Goal: Contribute content

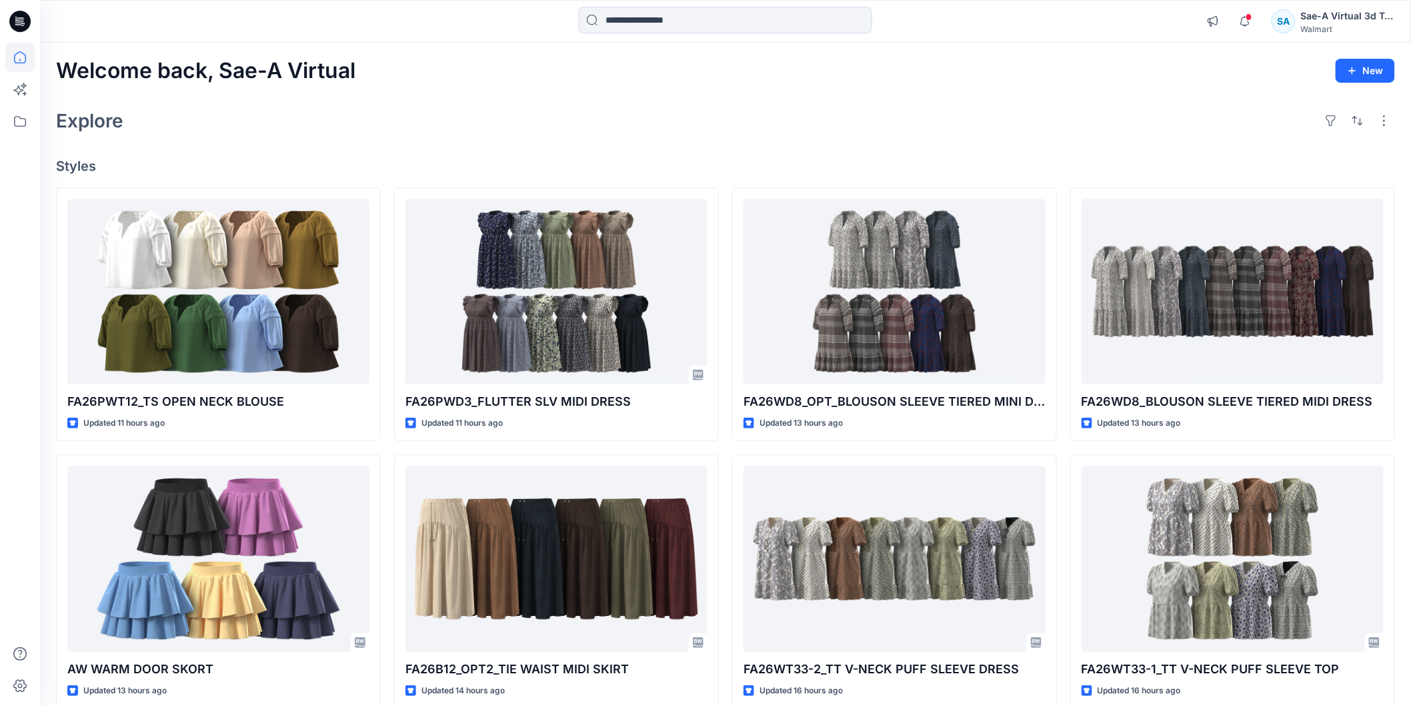
click at [12, 25] on icon at bounding box center [19, 21] width 21 height 21
click at [24, 27] on icon at bounding box center [19, 21] width 21 height 21
click at [23, 57] on icon at bounding box center [19, 57] width 29 height 29
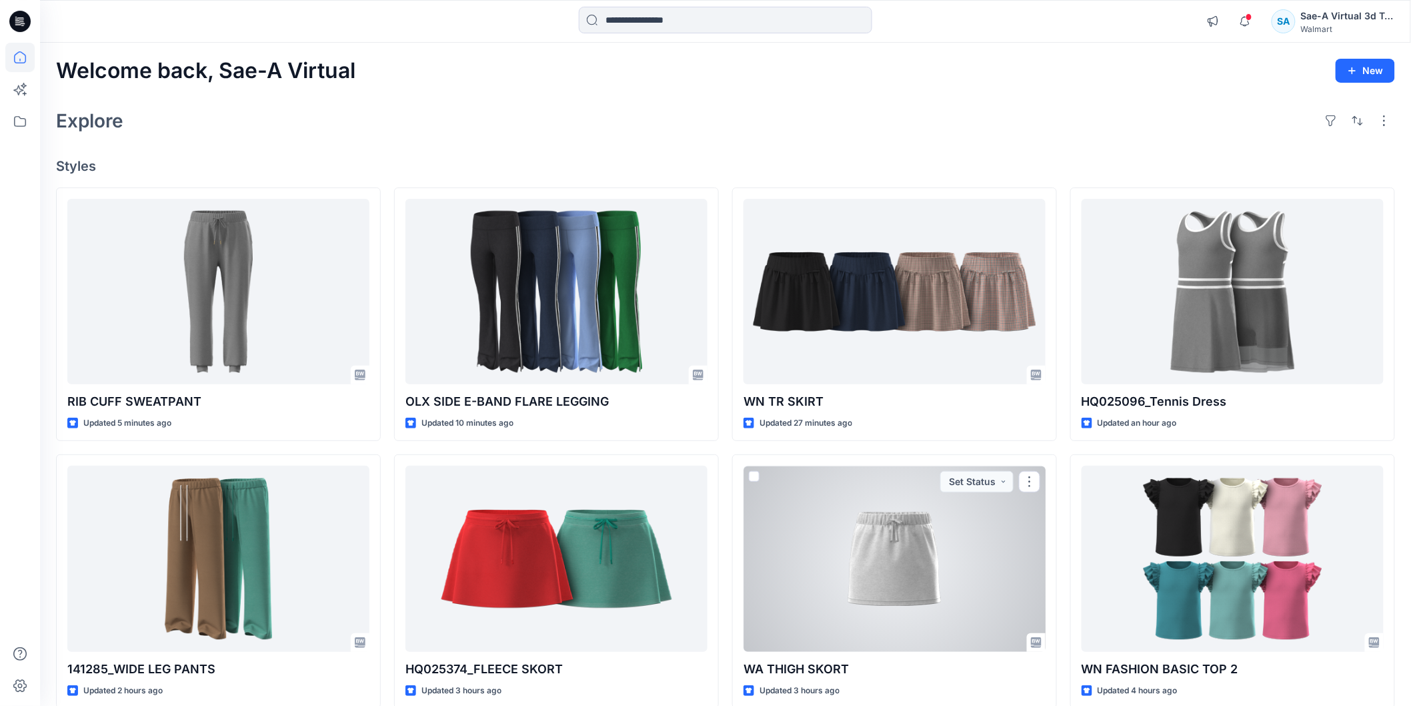
click at [971, 609] on div at bounding box center [895, 558] width 302 height 185
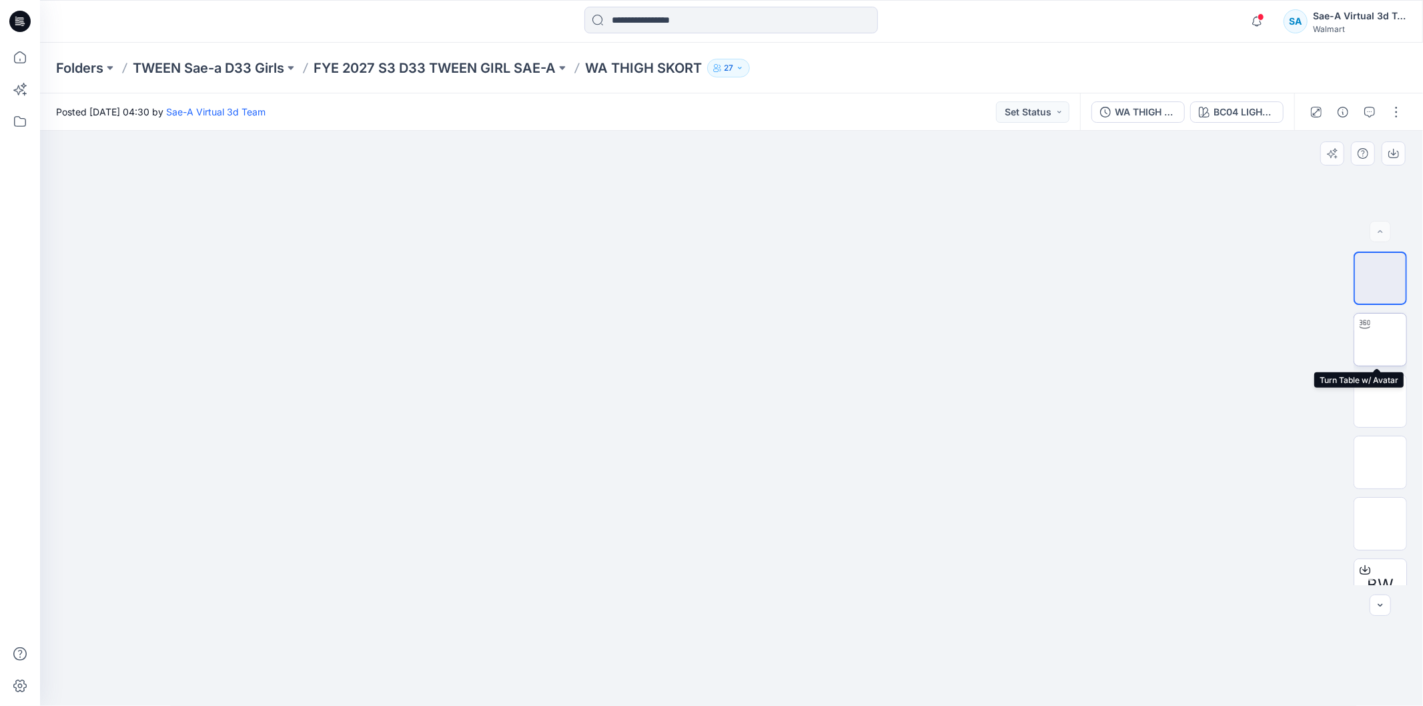
click at [1117, 340] on img at bounding box center [1380, 340] width 0 height 0
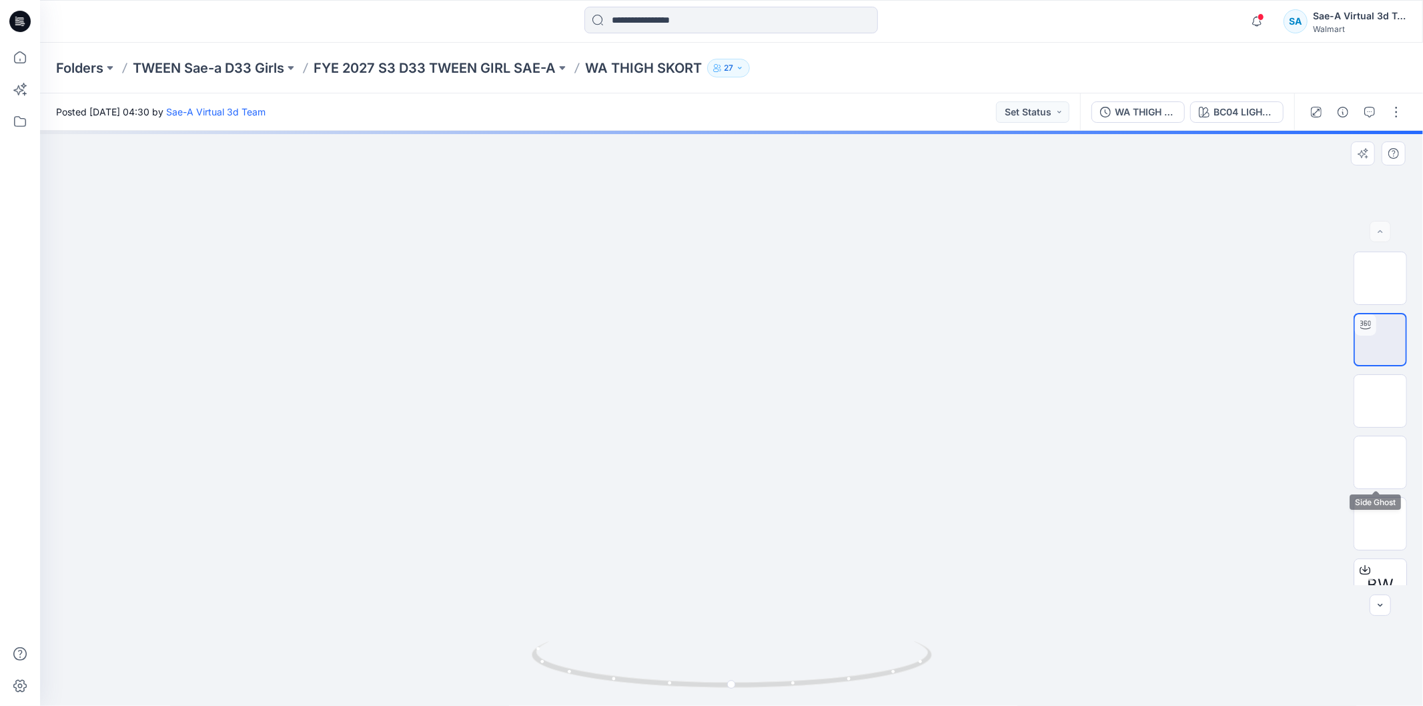
drag, startPoint x: 1395, startPoint y: 461, endPoint x: 1404, endPoint y: 462, distance: 8.8
click at [1117, 462] on img at bounding box center [1380, 462] width 0 height 0
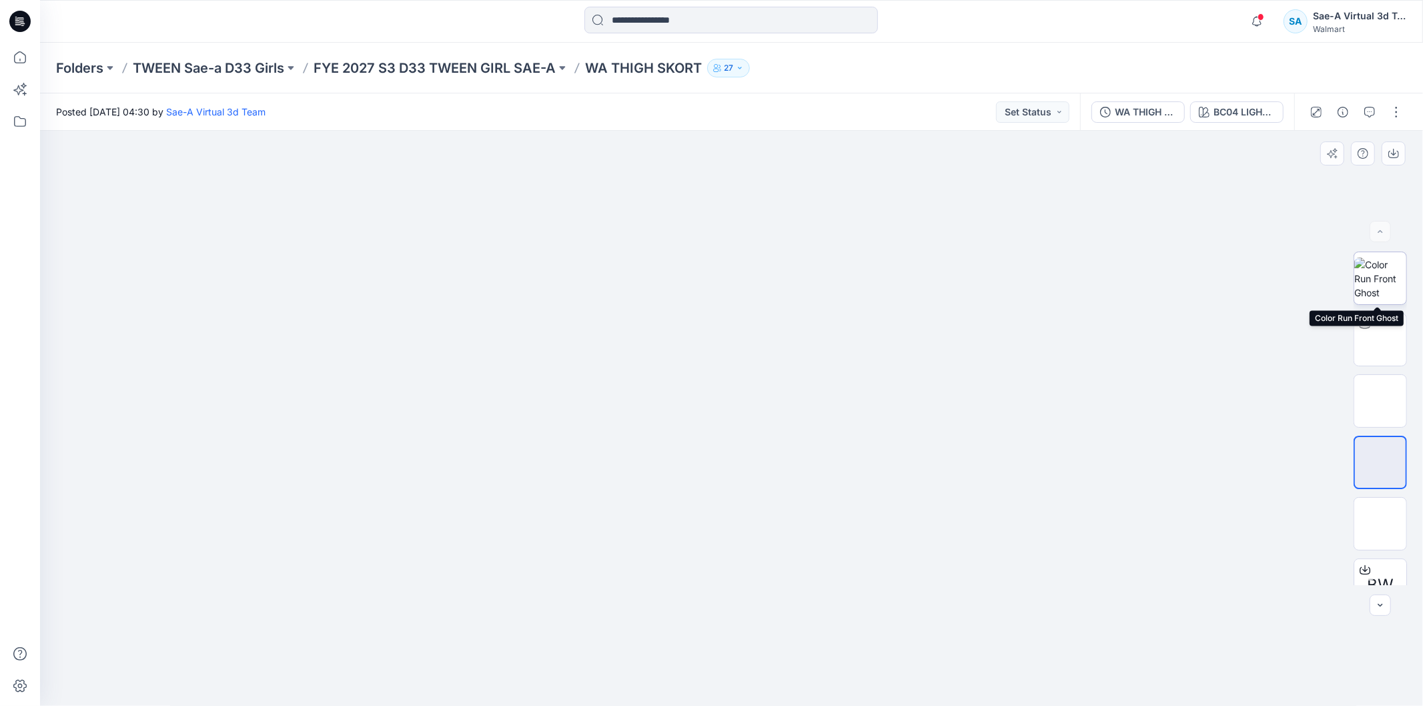
click at [1117, 290] on img at bounding box center [1380, 278] width 52 height 42
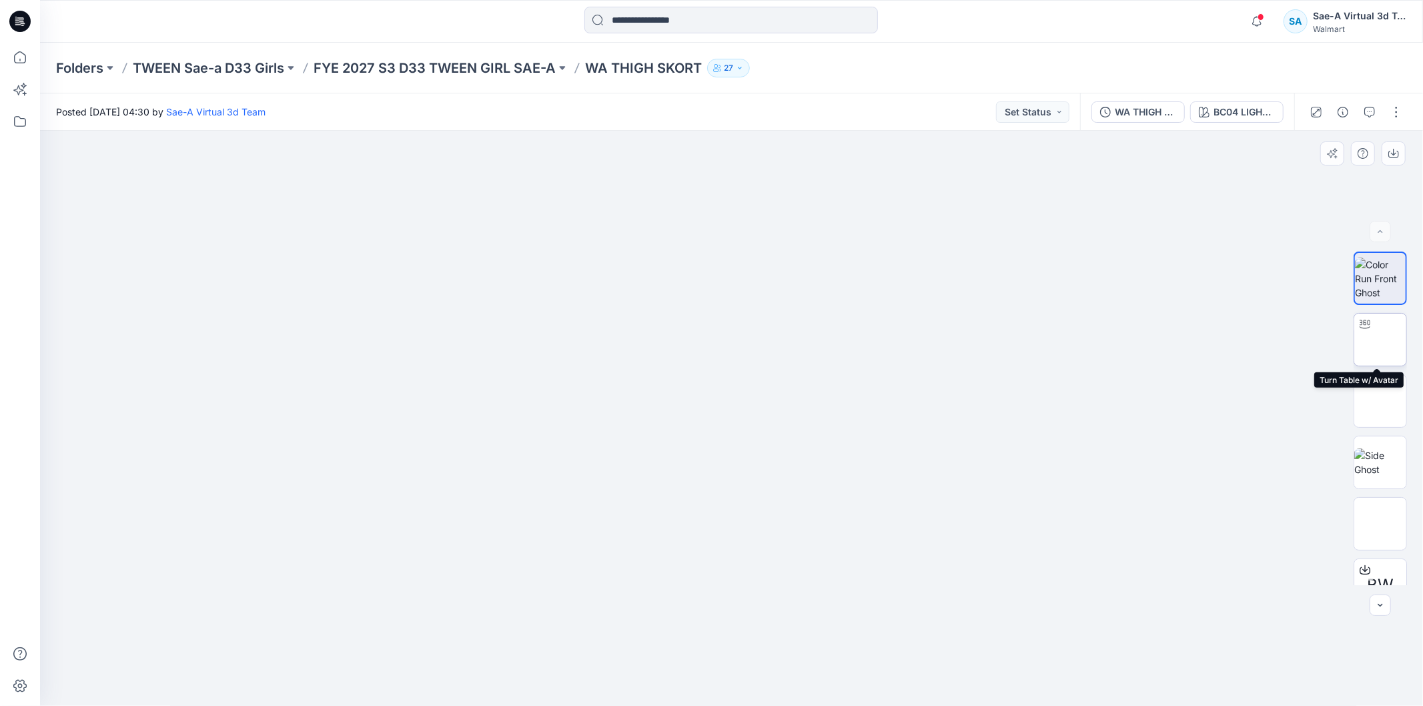
click at [1117, 340] on img at bounding box center [1380, 340] width 0 height 0
drag, startPoint x: 917, startPoint y: 672, endPoint x: 991, endPoint y: 621, distance: 90.1
click at [735, 656] on icon at bounding box center [734, 666] width 404 height 50
click at [1117, 117] on button "button" at bounding box center [1395, 111] width 21 height 21
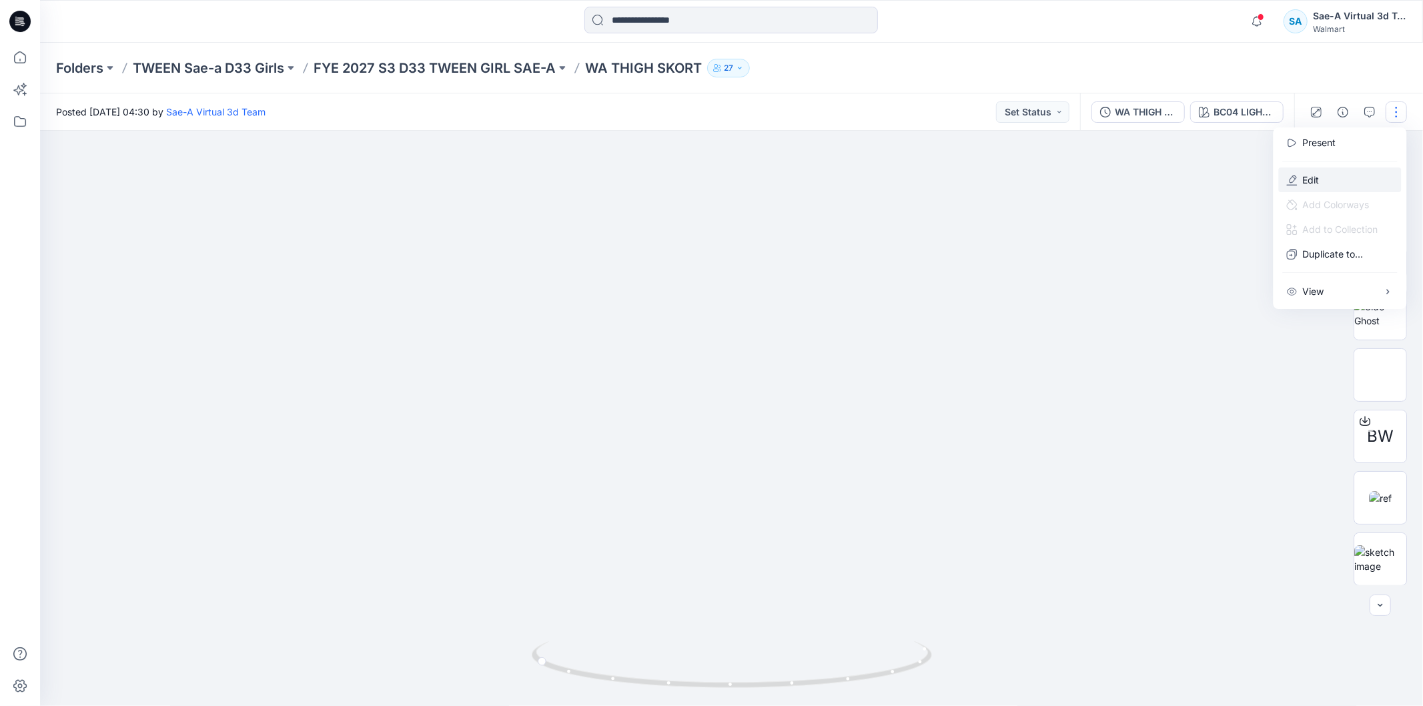
click at [1117, 185] on p "Edit" at bounding box center [1311, 180] width 17 height 14
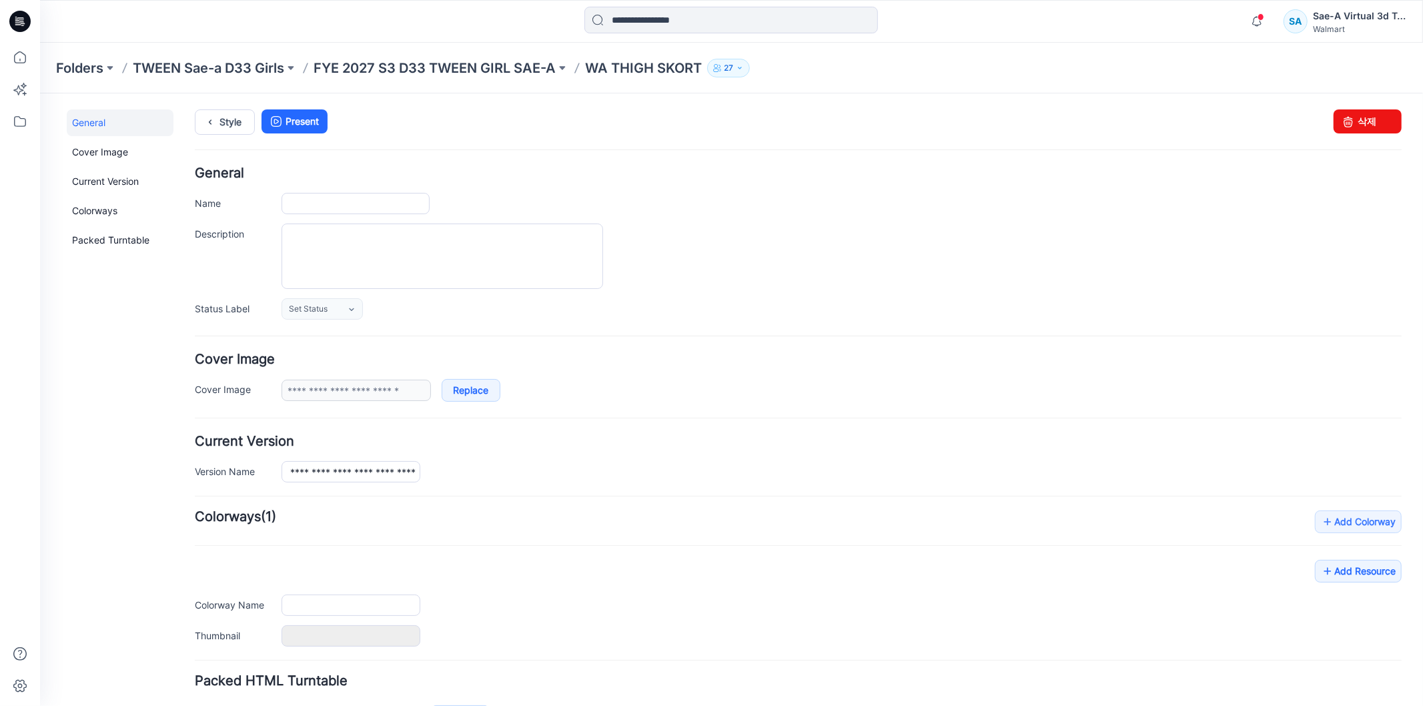
type input "**********"
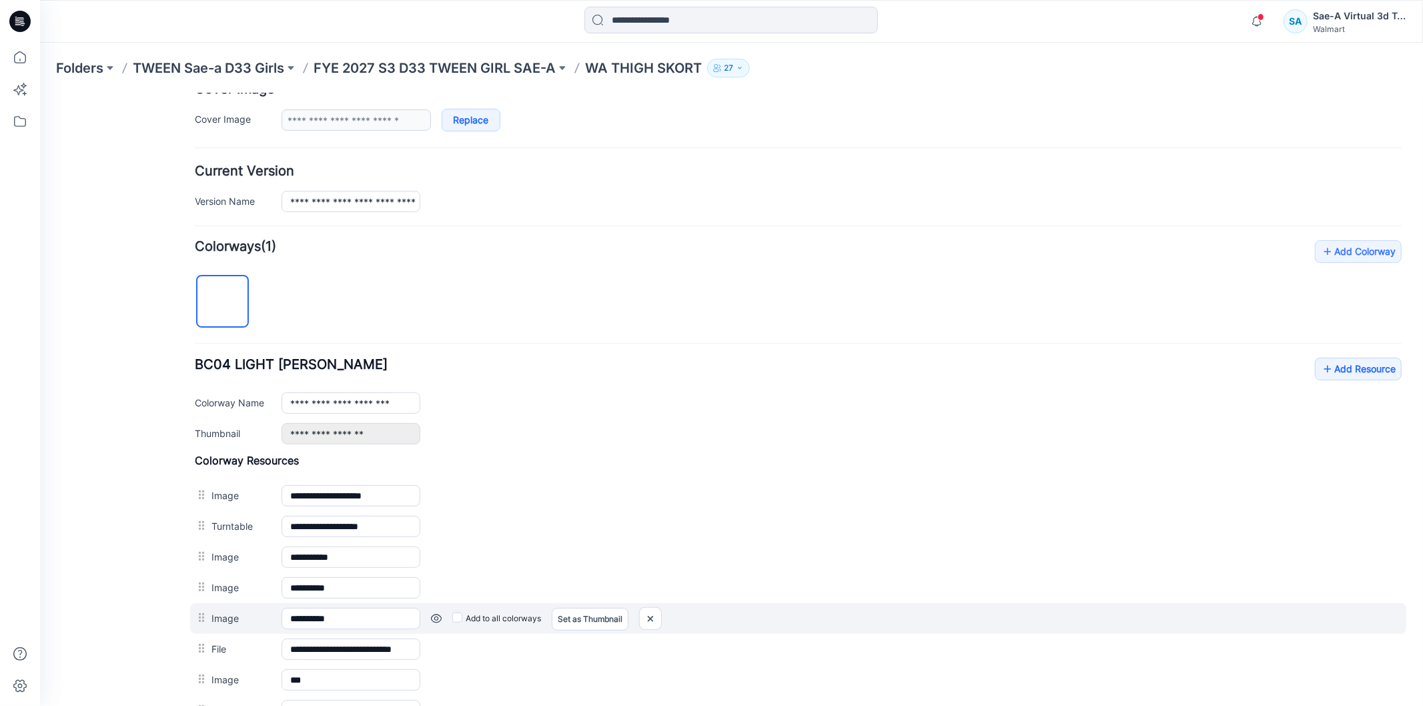
scroll to position [445, 0]
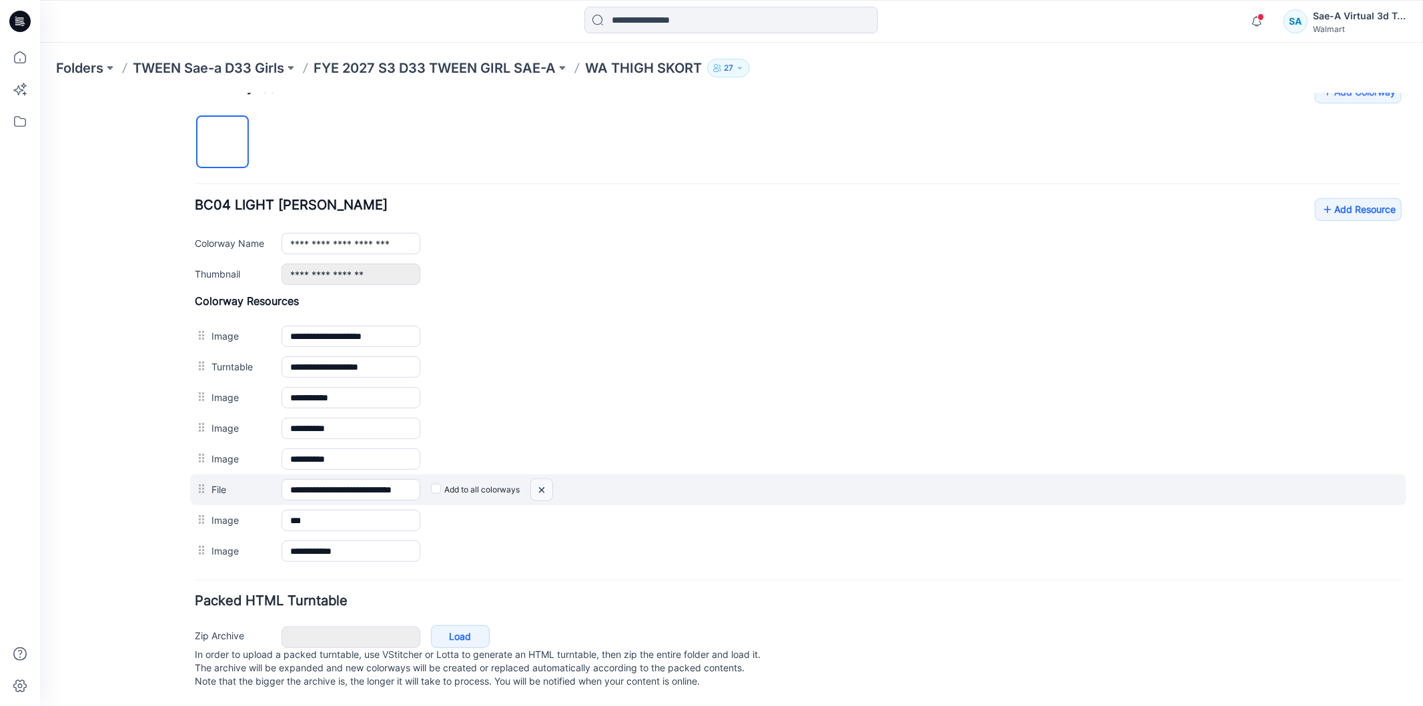
click at [542, 478] on img at bounding box center [540, 489] width 21 height 22
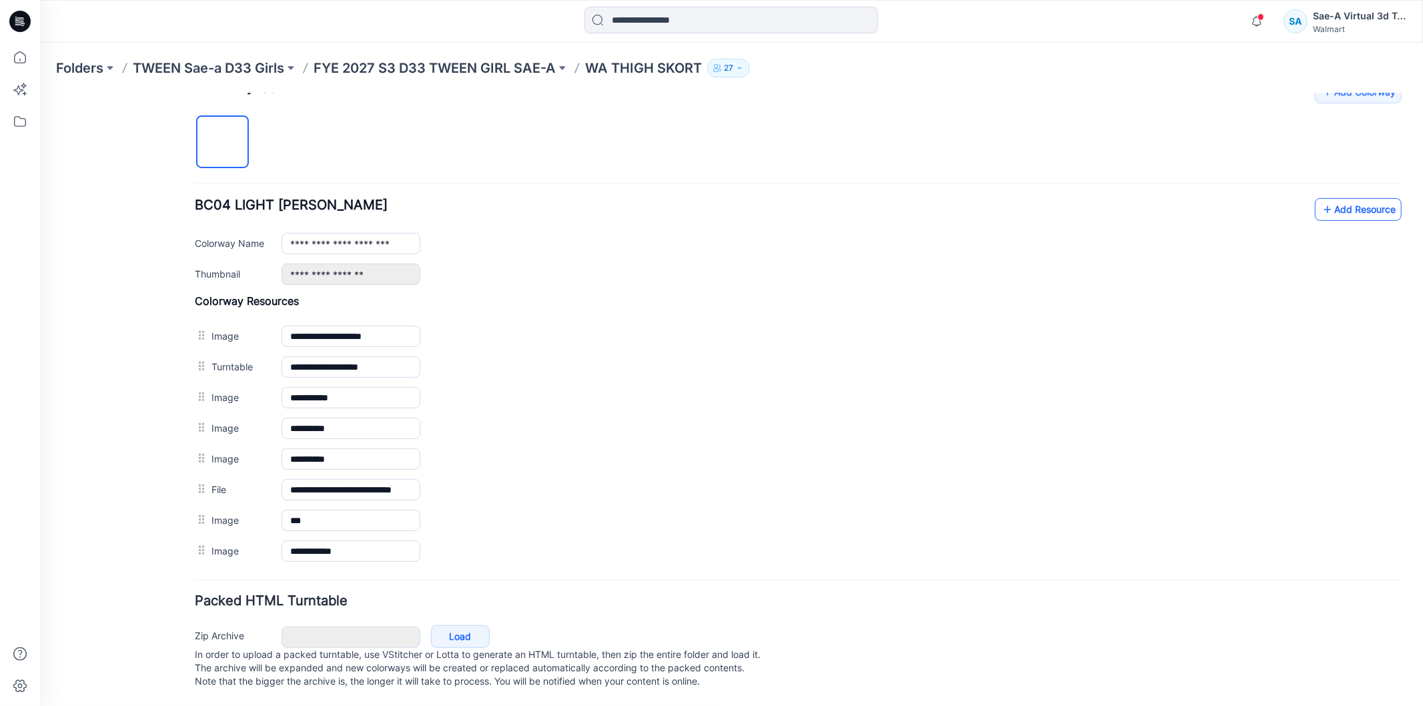
click at [1323, 197] on link "Add Resource" at bounding box center [1357, 208] width 87 height 23
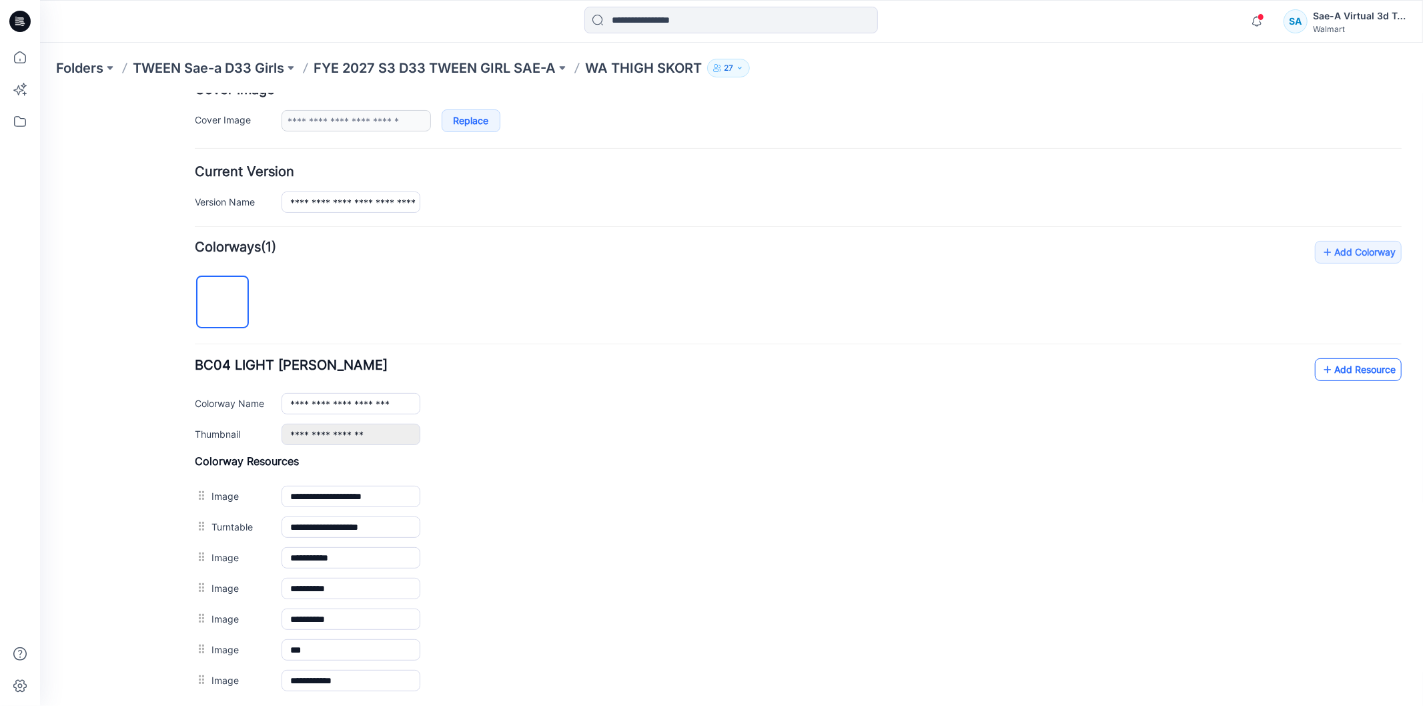
scroll to position [415, 0]
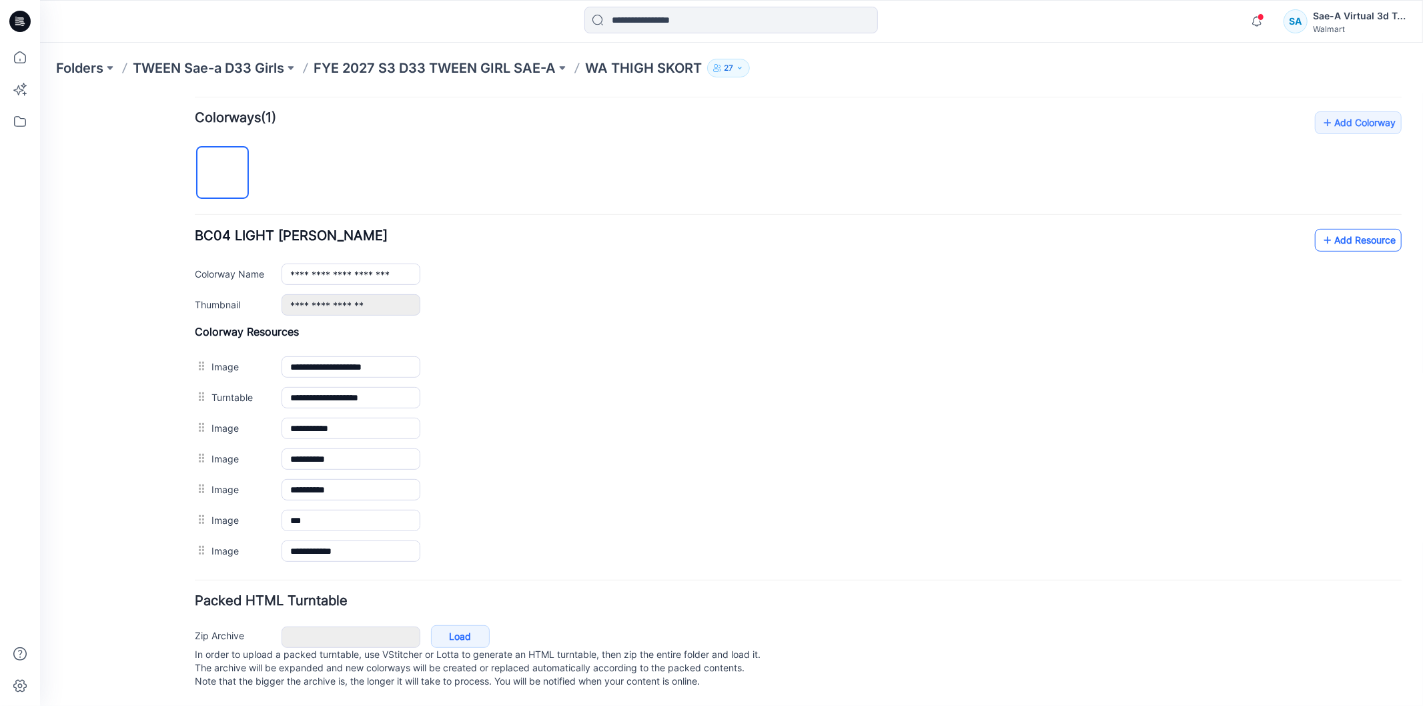
click at [1327, 228] on link "Add Resource" at bounding box center [1357, 239] width 87 height 23
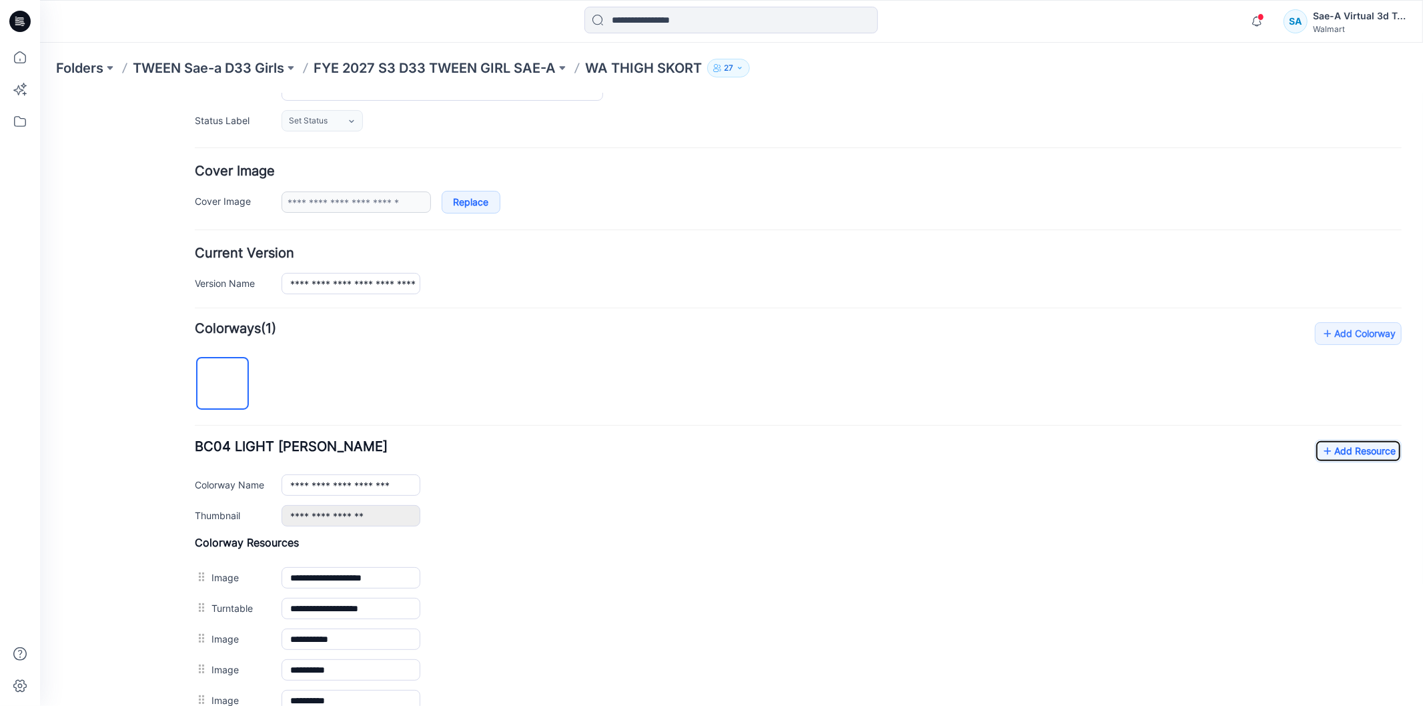
scroll to position [0, 0]
